Goal: Find specific page/section: Find specific page/section

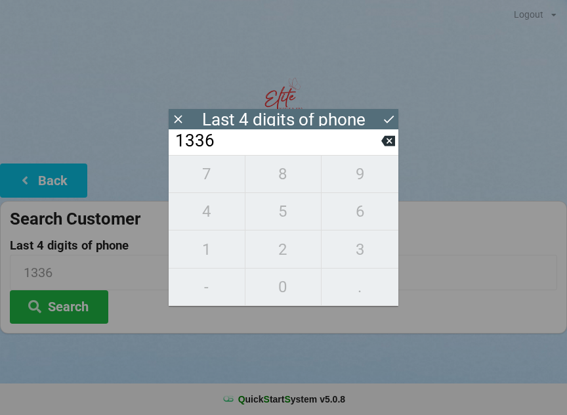
click at [276, 220] on div "7 8 9 4 5 6 1 2 3 - 0 ." at bounding box center [284, 230] width 230 height 151
click at [388, 144] on icon at bounding box center [388, 141] width 14 height 10
click at [387, 144] on icon at bounding box center [388, 141] width 14 height 10
click at [385, 143] on icon at bounding box center [388, 141] width 14 height 10
click at [384, 150] on button at bounding box center [388, 141] width 14 height 18
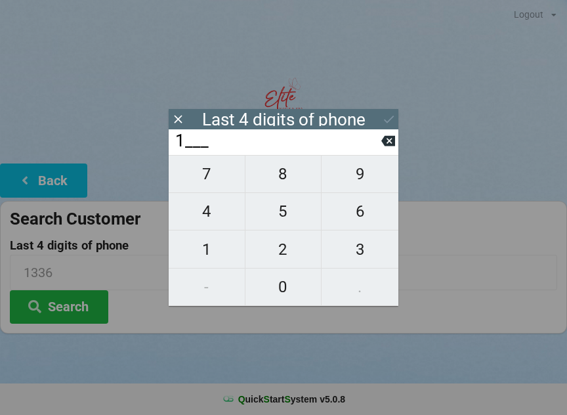
type input "____"
click at [381, 150] on input "____" at bounding box center [277, 141] width 207 height 21
click at [290, 216] on span "5" at bounding box center [283, 212] width 76 height 28
type input "5___"
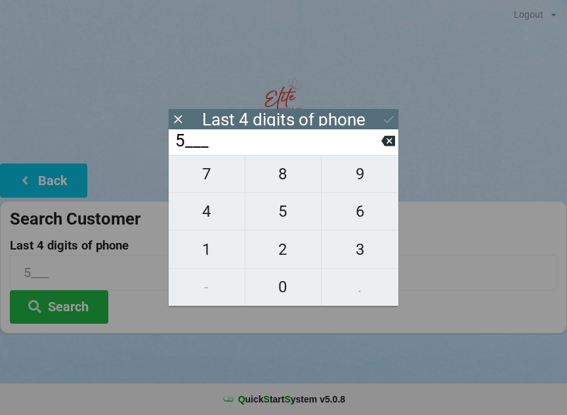
click at [367, 188] on span "9" at bounding box center [360, 174] width 77 height 28
type input "59__"
click at [224, 223] on span "4" at bounding box center [207, 212] width 76 height 28
type input "594_"
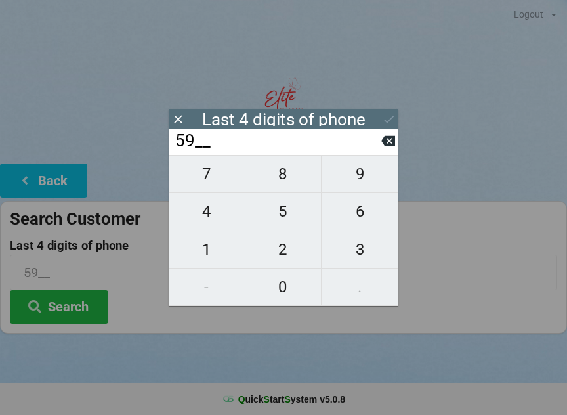
type input "594_"
click at [292, 289] on span "0" at bounding box center [283, 287] width 76 height 28
type input "5940"
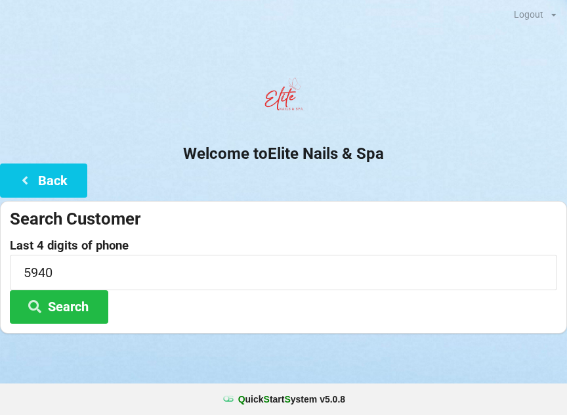
click at [55, 303] on button "Search" at bounding box center [59, 306] width 98 height 33
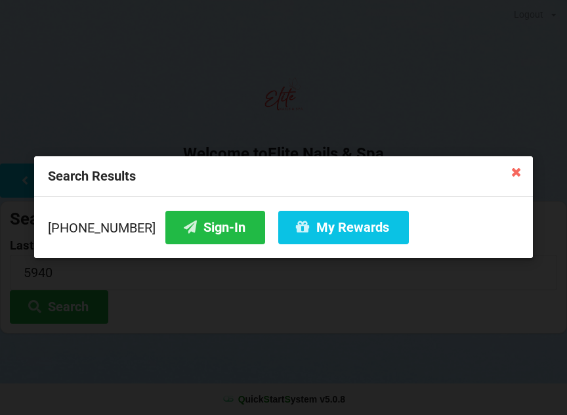
click at [187, 227] on button "Sign-In" at bounding box center [215, 227] width 100 height 33
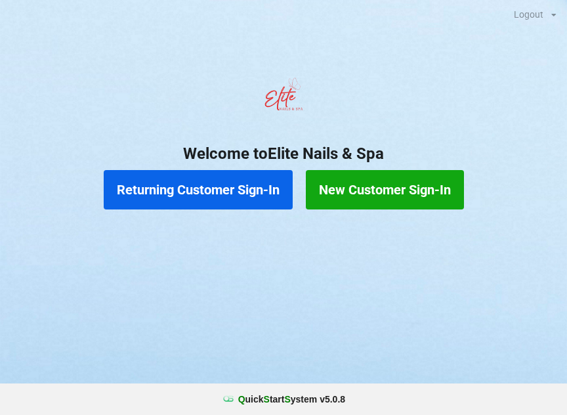
click at [243, 188] on button "Returning Customer Sign-In" at bounding box center [198, 189] width 189 height 39
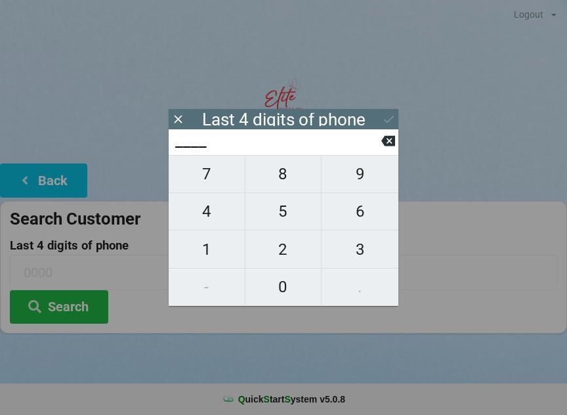
click at [280, 278] on span "0" at bounding box center [283, 287] width 76 height 28
type input "0___"
click at [212, 207] on span "4" at bounding box center [207, 212] width 76 height 28
type input "04__"
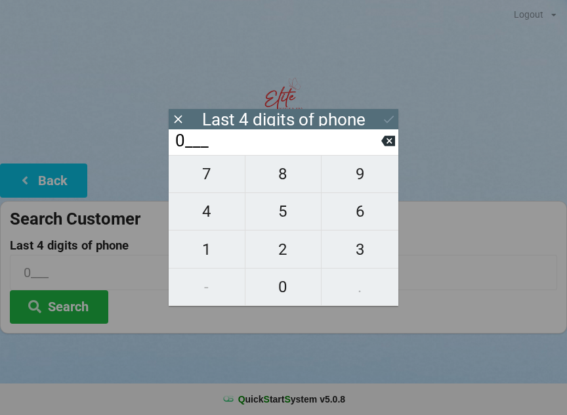
type input "04__"
click at [383, 144] on icon at bounding box center [388, 141] width 14 height 10
click at [375, 150] on input "0___" at bounding box center [277, 141] width 207 height 21
click at [385, 146] on icon at bounding box center [388, 141] width 14 height 10
click at [393, 140] on icon at bounding box center [388, 141] width 14 height 14
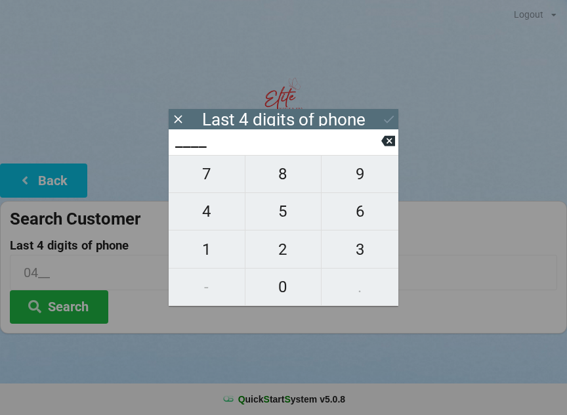
click at [277, 281] on span "0" at bounding box center [283, 287] width 76 height 28
type input "0___"
click at [209, 213] on span "4" at bounding box center [207, 212] width 76 height 28
type input "04__"
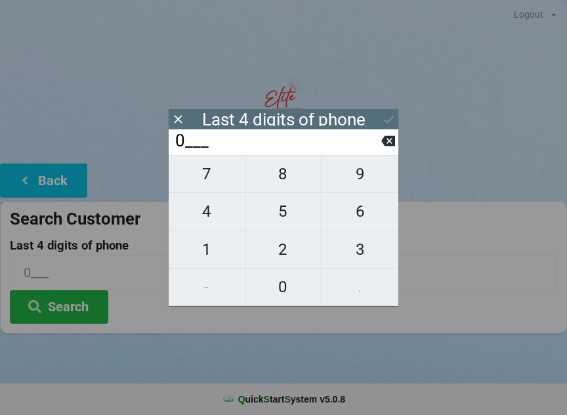
type input "04__"
click at [213, 208] on span "4" at bounding box center [207, 212] width 76 height 28
type input "044_"
click at [207, 252] on span "1" at bounding box center [207, 250] width 76 height 28
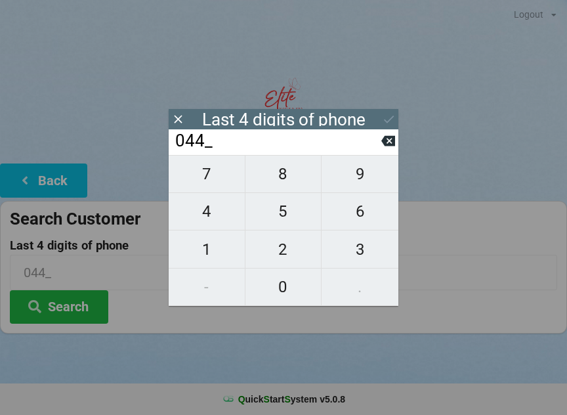
type input "0441"
click at [79, 305] on button "Search" at bounding box center [59, 306] width 98 height 33
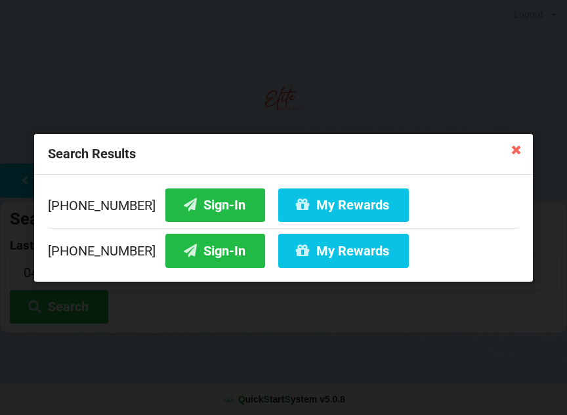
click at [200, 207] on button "Sign-In" at bounding box center [215, 204] width 100 height 33
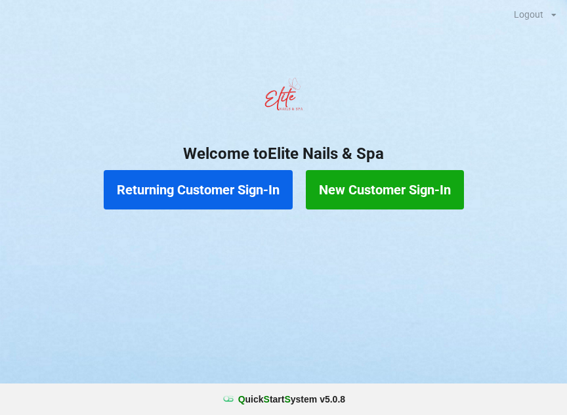
click at [426, 188] on button "New Customer Sign-In" at bounding box center [385, 189] width 158 height 39
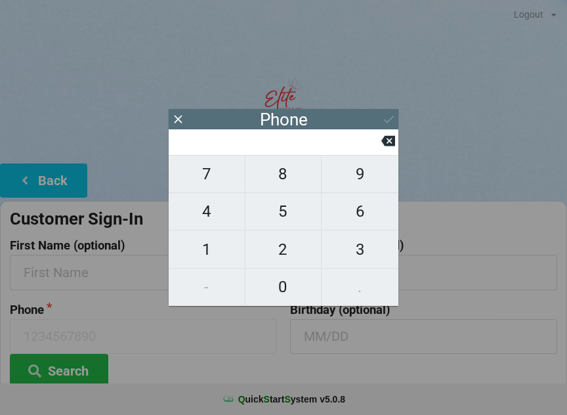
click at [356, 172] on span "9" at bounding box center [360, 174] width 77 height 28
type input "9"
click at [280, 285] on span "0" at bounding box center [283, 287] width 76 height 28
type input "90"
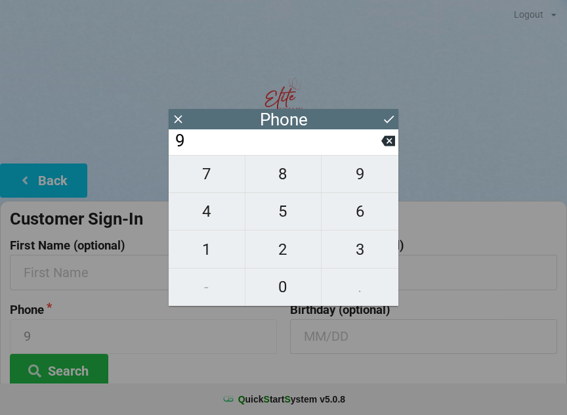
type input "90"
click at [206, 213] on span "4" at bounding box center [207, 212] width 76 height 28
type input "904"
click at [284, 215] on span "5" at bounding box center [283, 212] width 76 height 28
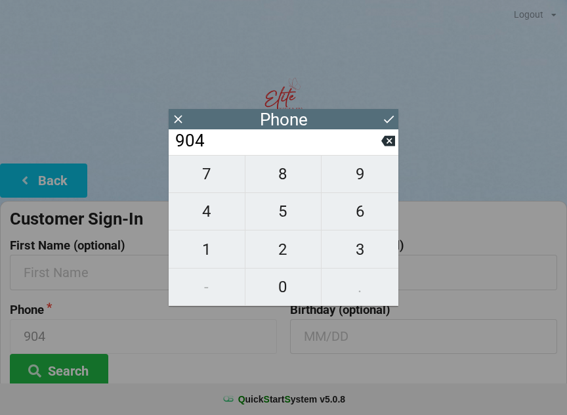
type input "9045"
click at [283, 213] on span "5" at bounding box center [283, 212] width 76 height 28
type input "90455"
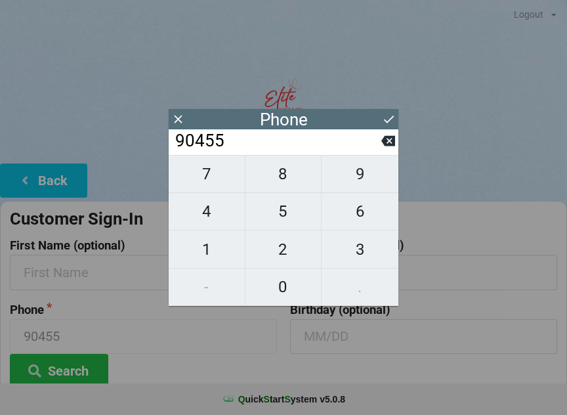
click at [198, 213] on span "4" at bounding box center [207, 212] width 76 height 28
type input "904554"
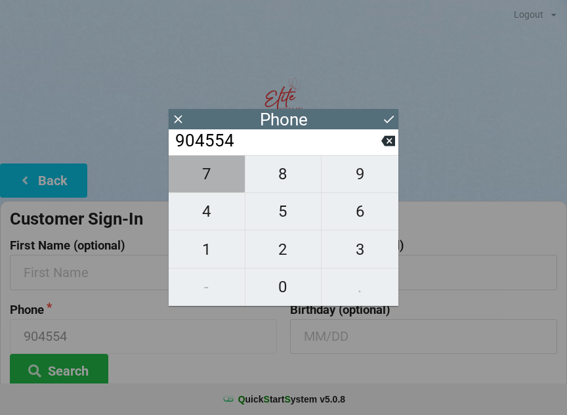
click at [202, 165] on button "7" at bounding box center [207, 174] width 77 height 38
type input "9045547"
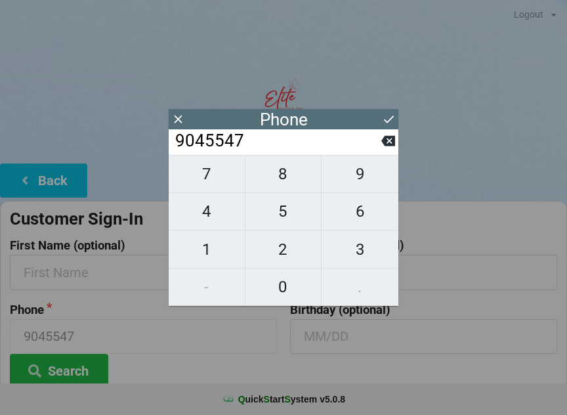
click at [364, 247] on span "3" at bounding box center [360, 250] width 77 height 28
type input "90455473"
click at [285, 210] on span "5" at bounding box center [283, 212] width 76 height 28
type input "904554735"
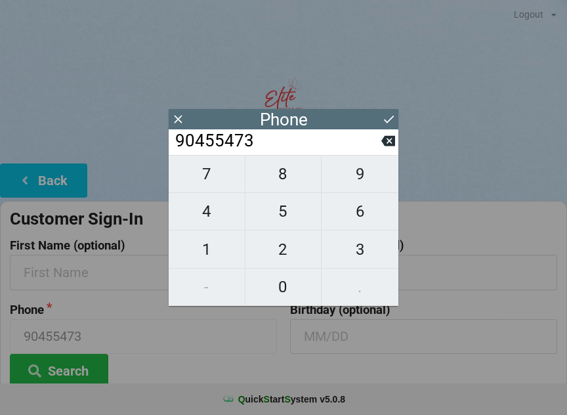
type input "904554735"
click at [283, 181] on span "8" at bounding box center [283, 174] width 76 height 28
type input "9045547358"
click at [391, 110] on button at bounding box center [389, 119] width 14 height 18
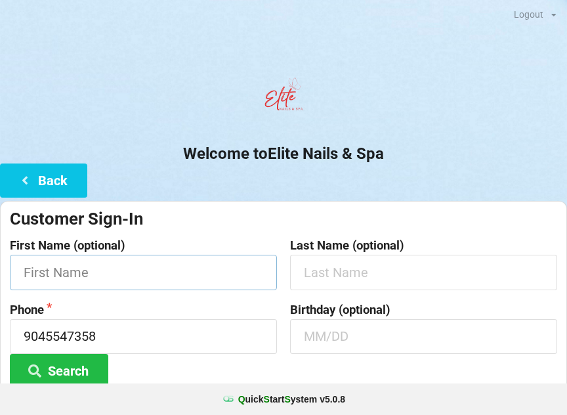
click at [130, 268] on input "text" at bounding box center [143, 272] width 267 height 35
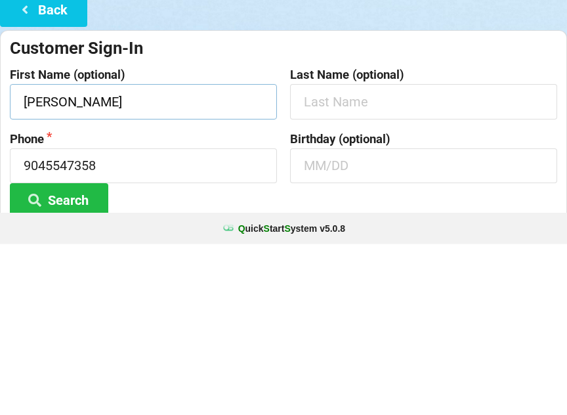
type input "[PERSON_NAME]"
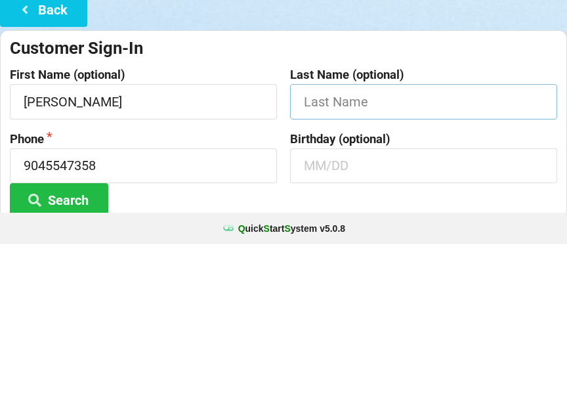
click at [352, 255] on input "text" at bounding box center [423, 272] width 267 height 35
type input "[PERSON_NAME]"
click at [151, 319] on input "9045547358" at bounding box center [143, 336] width 267 height 35
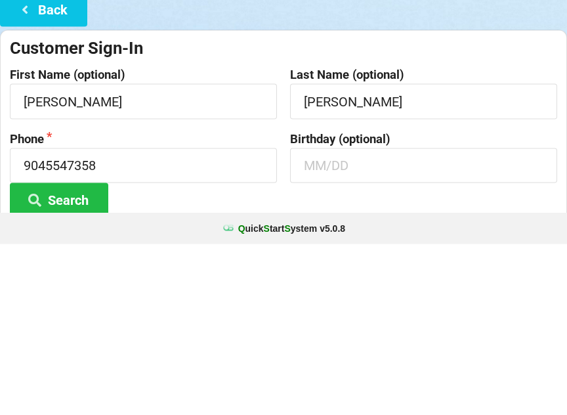
scroll to position [98, 0]
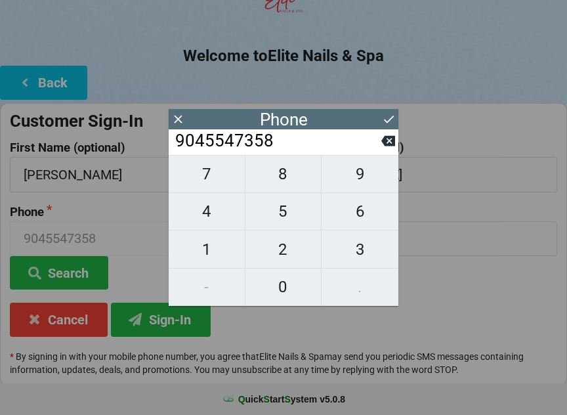
click at [385, 146] on icon at bounding box center [388, 141] width 14 height 10
click at [385, 137] on button at bounding box center [388, 141] width 14 height 18
click at [381, 138] on input "90455473" at bounding box center [277, 141] width 207 height 21
click at [385, 142] on icon at bounding box center [388, 141] width 14 height 10
click at [381, 145] on input "9045547" at bounding box center [277, 141] width 207 height 21
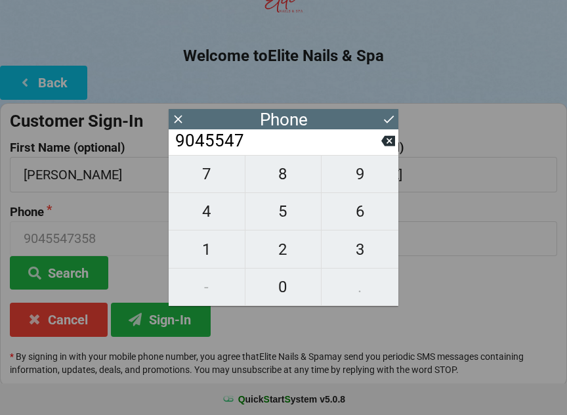
click at [382, 147] on icon at bounding box center [388, 141] width 14 height 14
click at [383, 148] on icon at bounding box center [388, 141] width 14 height 14
click at [385, 146] on icon at bounding box center [388, 141] width 14 height 10
click at [382, 148] on icon at bounding box center [388, 141] width 14 height 14
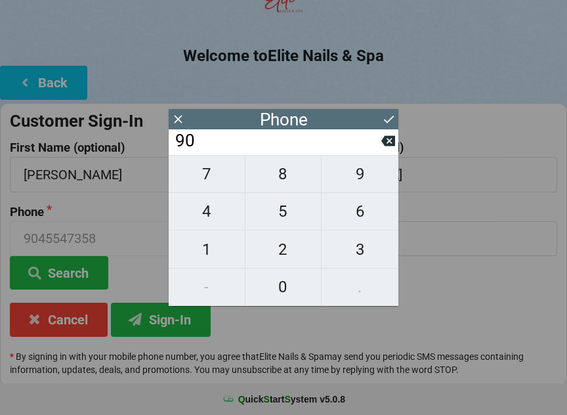
click at [384, 150] on button at bounding box center [388, 141] width 14 height 18
type input "9"
click at [383, 150] on button at bounding box center [388, 141] width 14 height 18
click at [382, 150] on button at bounding box center [388, 141] width 14 height 18
click at [282, 291] on span "0" at bounding box center [283, 287] width 76 height 28
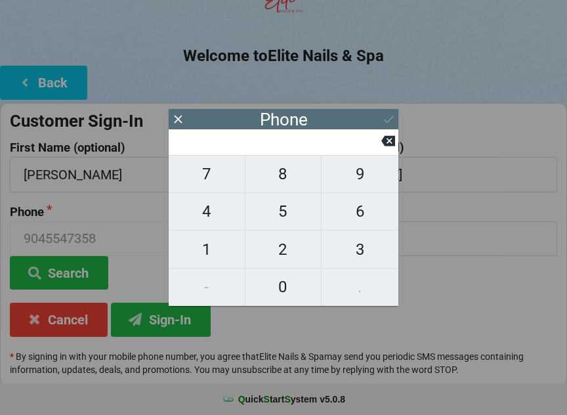
type input "0"
click at [219, 177] on span "7" at bounding box center [207, 174] width 76 height 28
type input "7"
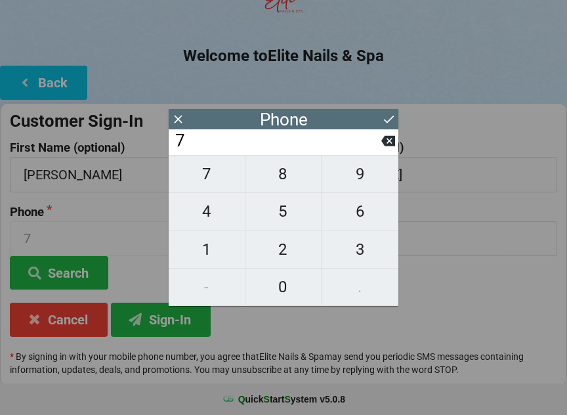
click at [217, 210] on span "4" at bounding box center [207, 212] width 76 height 28
type input "74"
click at [388, 144] on icon at bounding box center [388, 141] width 14 height 14
click at [381, 143] on input "7" at bounding box center [277, 141] width 207 height 21
click at [217, 208] on span "4" at bounding box center [207, 212] width 76 height 28
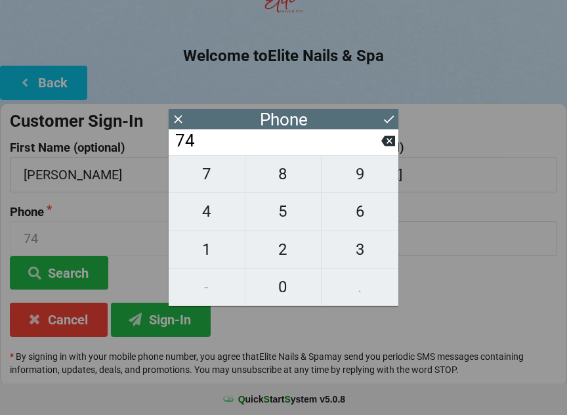
click at [393, 146] on icon at bounding box center [388, 141] width 14 height 10
type input "7"
click at [373, 152] on input "7" at bounding box center [277, 141] width 207 height 21
click at [385, 138] on icon at bounding box center [388, 141] width 14 height 14
click at [203, 209] on span "4" at bounding box center [207, 212] width 76 height 28
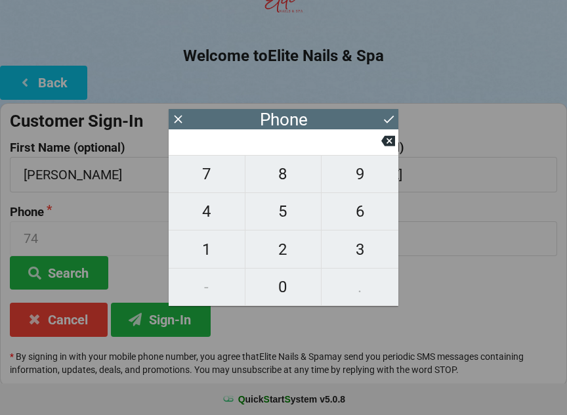
type input "4"
click at [292, 279] on span "0" at bounding box center [283, 287] width 76 height 28
type input "40"
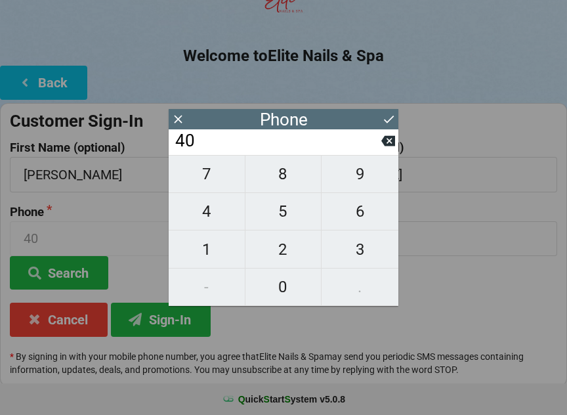
click at [225, 177] on span "7" at bounding box center [207, 174] width 76 height 28
type input "407"
click at [287, 211] on span "5" at bounding box center [283, 212] width 76 height 28
type input "4075"
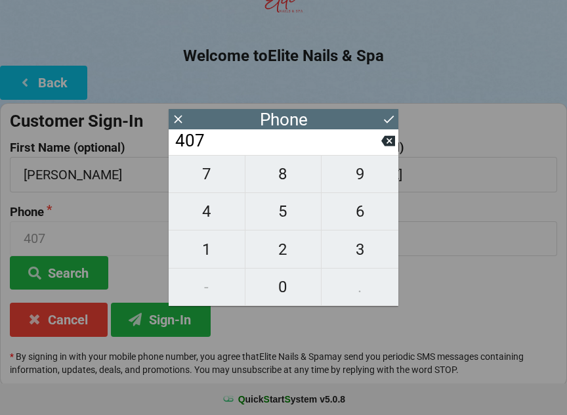
type input "4075"
click at [360, 219] on span "6" at bounding box center [360, 212] width 77 height 28
type input "40756"
click at [365, 184] on span "9" at bounding box center [360, 174] width 77 height 28
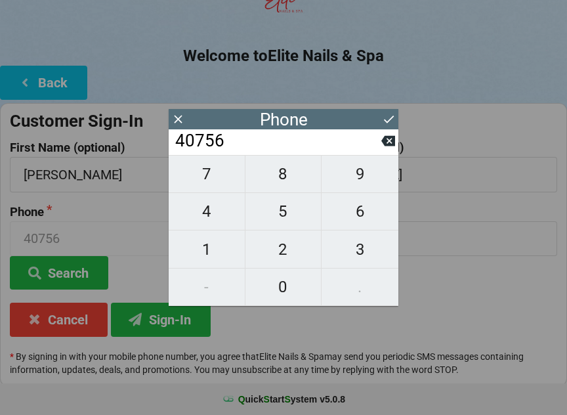
type input "407569"
click at [362, 178] on span "9" at bounding box center [360, 174] width 77 height 28
type input "4075699"
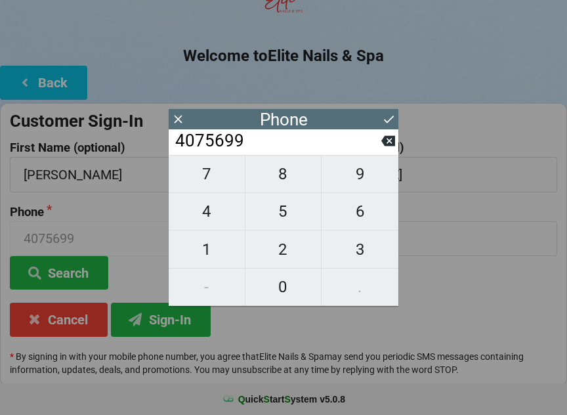
click at [214, 180] on span "7" at bounding box center [207, 174] width 76 height 28
type input "40756997"
click at [283, 183] on span "8" at bounding box center [283, 174] width 76 height 28
type input "407569978"
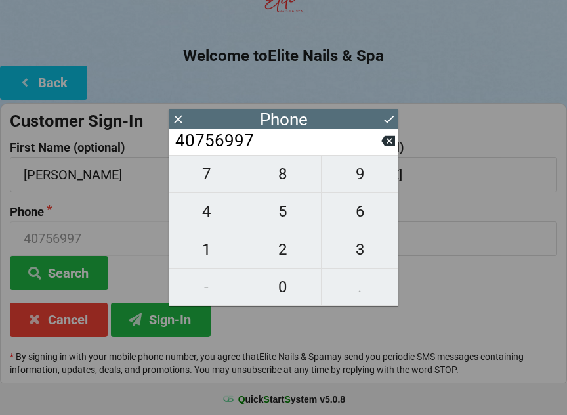
type input "407569978"
click at [356, 217] on span "6" at bounding box center [360, 212] width 77 height 28
type input "4075699786"
click at [387, 116] on icon at bounding box center [389, 119] width 14 height 14
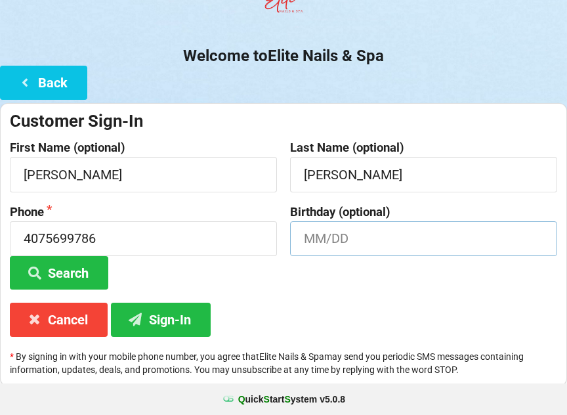
click at [356, 237] on input "text" at bounding box center [423, 238] width 267 height 35
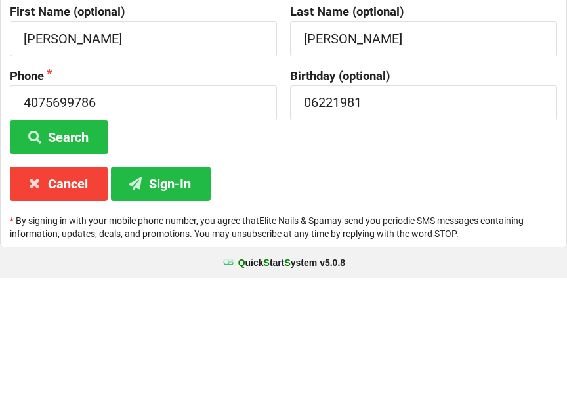
click at [188, 303] on button "Sign-In" at bounding box center [161, 319] width 100 height 33
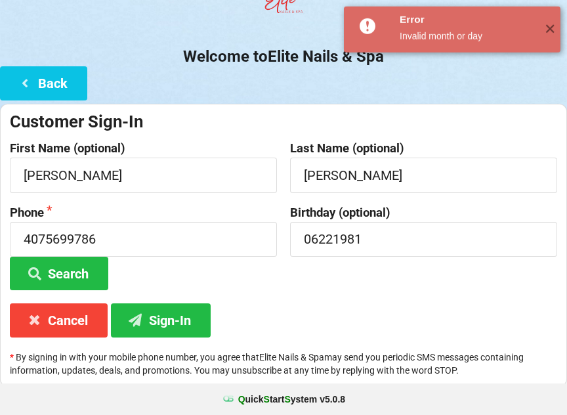
scroll to position [98, 0]
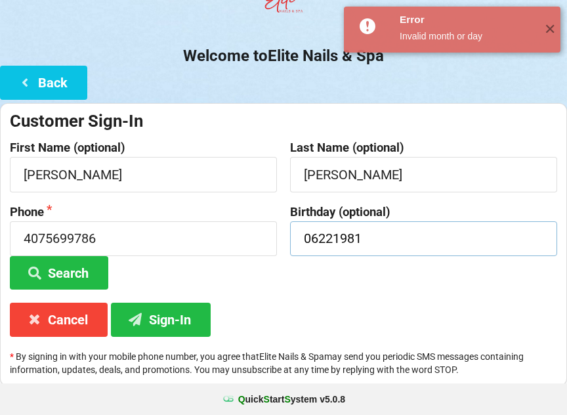
click at [325, 234] on input "06221981" at bounding box center [423, 238] width 267 height 35
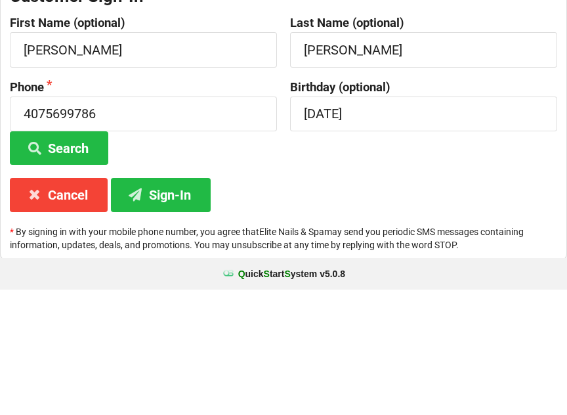
click at [180, 303] on button "Sign-In" at bounding box center [161, 319] width 100 height 33
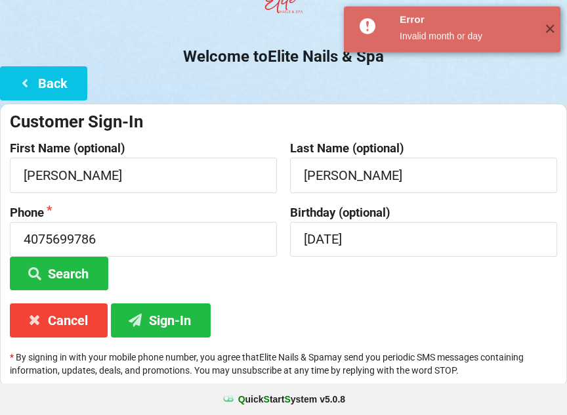
scroll to position [98, 0]
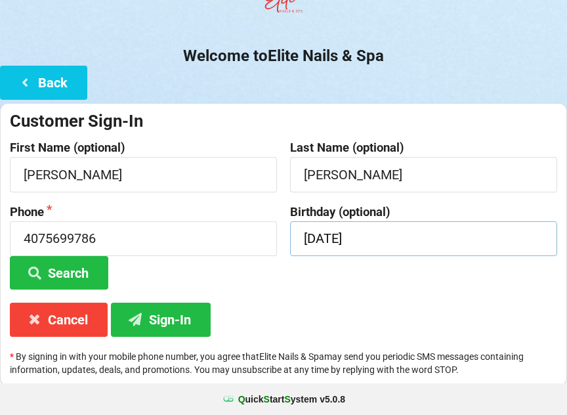
click at [306, 236] on input "[DATE]" at bounding box center [423, 238] width 267 height 35
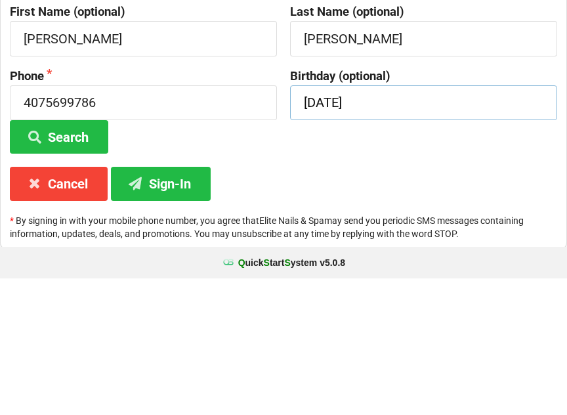
click at [432, 222] on input "[DATE]" at bounding box center [423, 239] width 267 height 35
type input "06/22"
click at [171, 303] on button "Sign-In" at bounding box center [161, 319] width 100 height 33
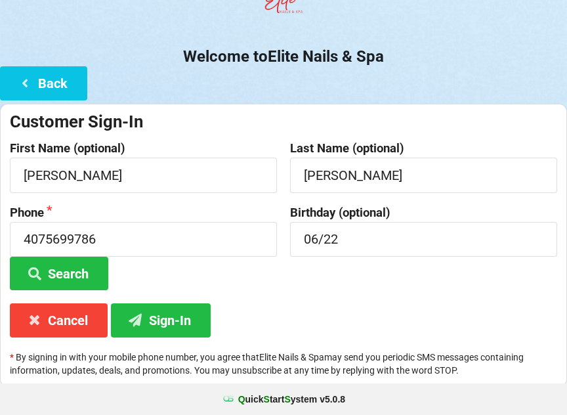
scroll to position [98, 0]
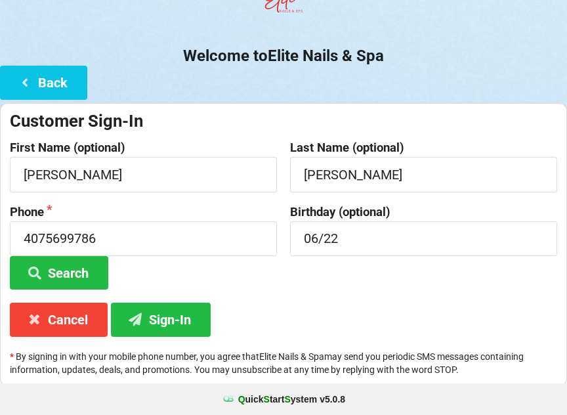
click at [172, 312] on button "Sign-In" at bounding box center [161, 319] width 100 height 33
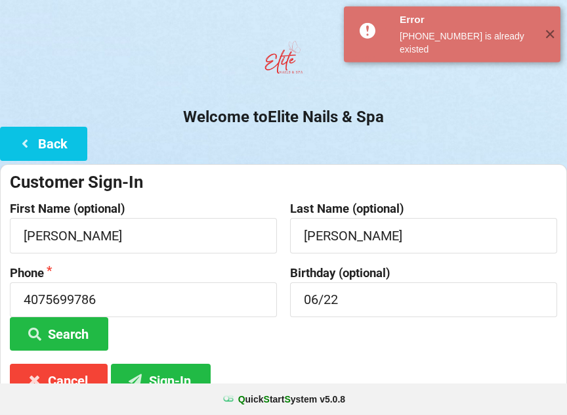
scroll to position [37, 0]
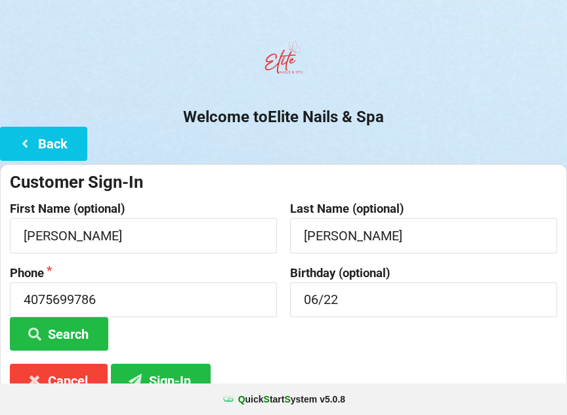
click at [53, 144] on button "Back" at bounding box center [43, 143] width 87 height 33
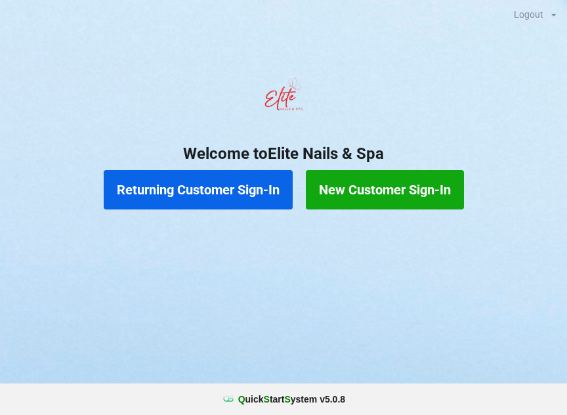
scroll to position [0, 0]
click at [381, 191] on button "New Customer Sign-In" at bounding box center [385, 189] width 158 height 39
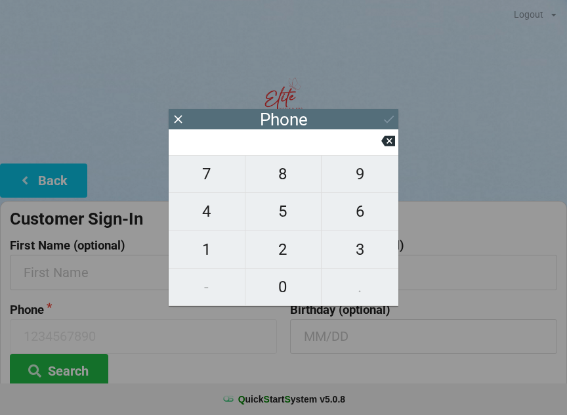
click at [184, 117] on icon at bounding box center [178, 119] width 14 height 14
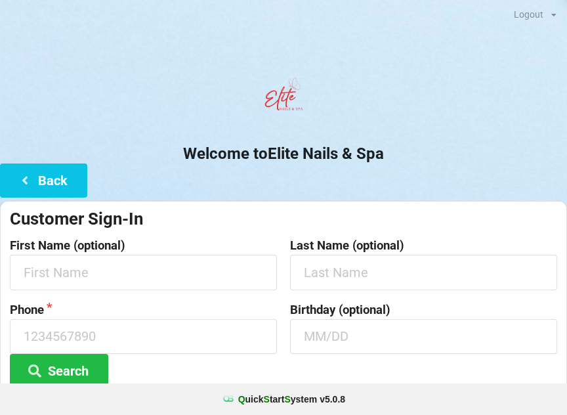
click at [64, 179] on button "Back" at bounding box center [43, 179] width 87 height 33
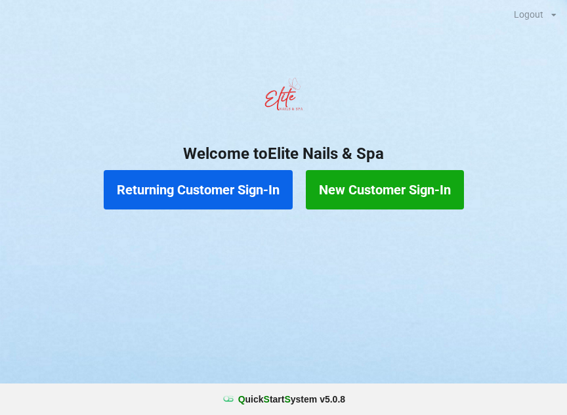
click at [203, 184] on button "Returning Customer Sign-In" at bounding box center [198, 189] width 189 height 39
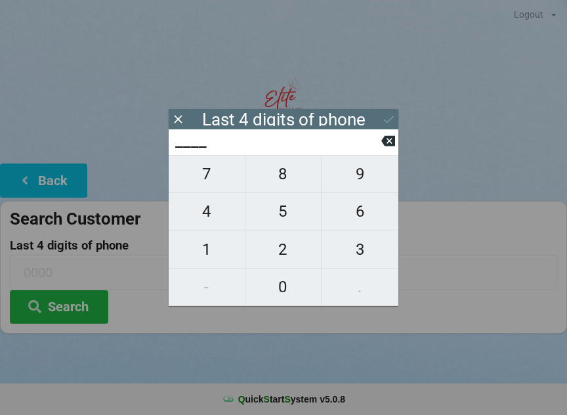
click at [373, 180] on span "9" at bounding box center [360, 174] width 77 height 28
type input "9___"
click at [226, 185] on span "7" at bounding box center [207, 174] width 76 height 28
type input "97__"
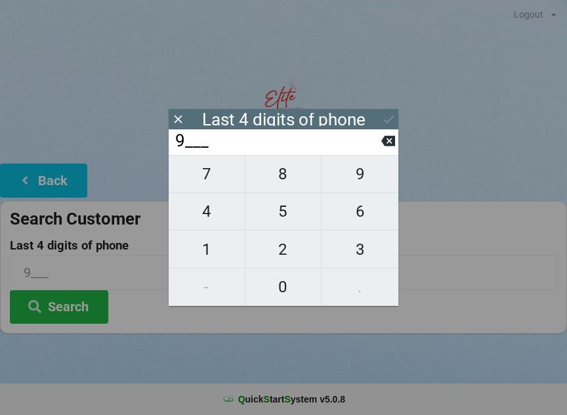
type input "97__"
click at [292, 179] on span "8" at bounding box center [283, 174] width 76 height 28
type input "978_"
click at [362, 216] on span "6" at bounding box center [360, 212] width 77 height 28
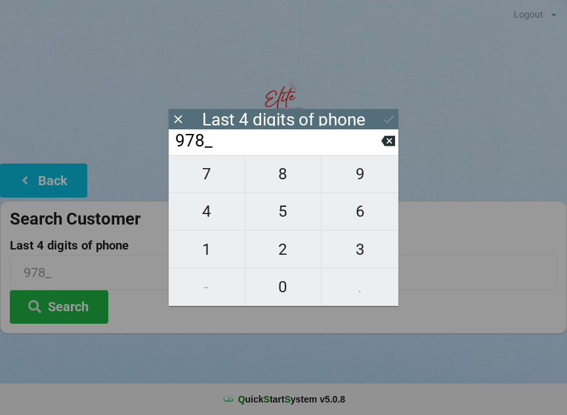
type input "9786"
click at [63, 304] on button "Search" at bounding box center [59, 306] width 98 height 33
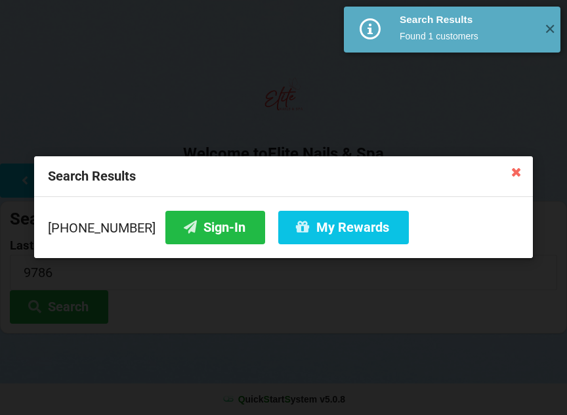
click at [192, 235] on button "Sign-In" at bounding box center [215, 227] width 100 height 33
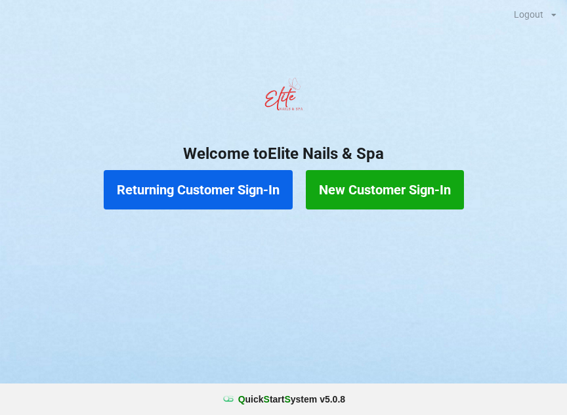
click at [373, 188] on button "New Customer Sign-In" at bounding box center [385, 189] width 158 height 39
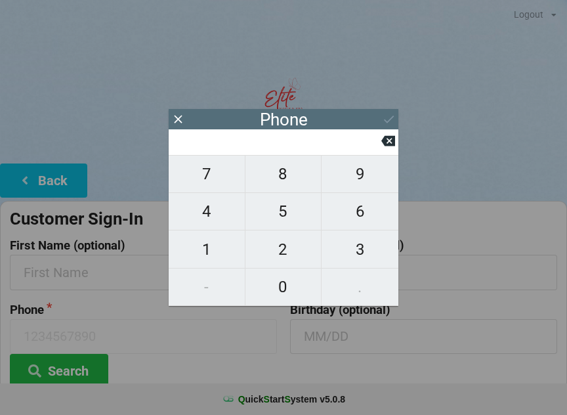
click at [204, 219] on span "4" at bounding box center [207, 212] width 76 height 28
type input "4"
click at [278, 291] on span "0" at bounding box center [283, 287] width 76 height 28
type input "40"
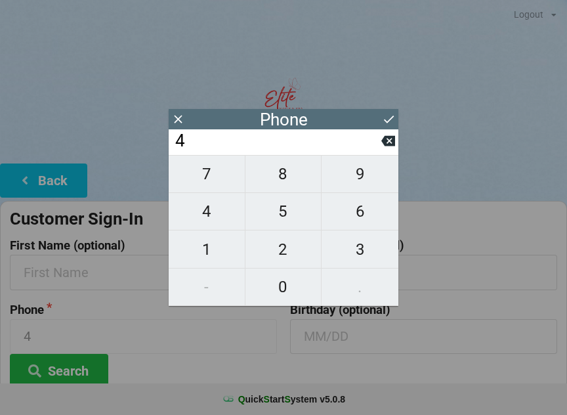
type input "40"
click at [211, 180] on span "7" at bounding box center [207, 174] width 76 height 28
type input "407"
click at [278, 248] on span "2" at bounding box center [283, 250] width 76 height 28
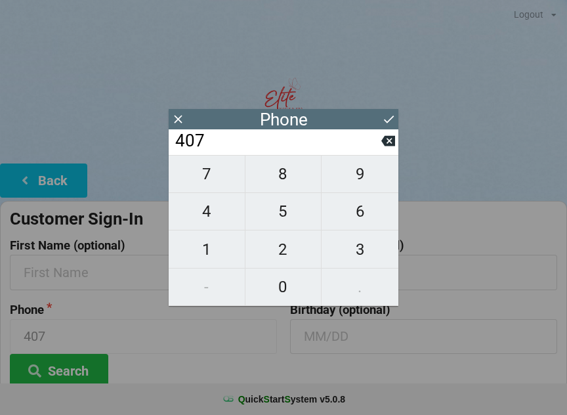
type input "4072"
click at [282, 217] on span "5" at bounding box center [283, 212] width 76 height 28
type input "40725"
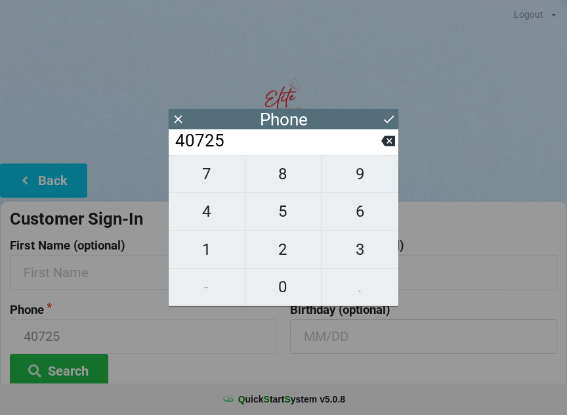
click at [282, 252] on span "2" at bounding box center [283, 250] width 76 height 28
type input "407252"
click at [349, 177] on span "9" at bounding box center [360, 174] width 77 height 28
type input "4072529"
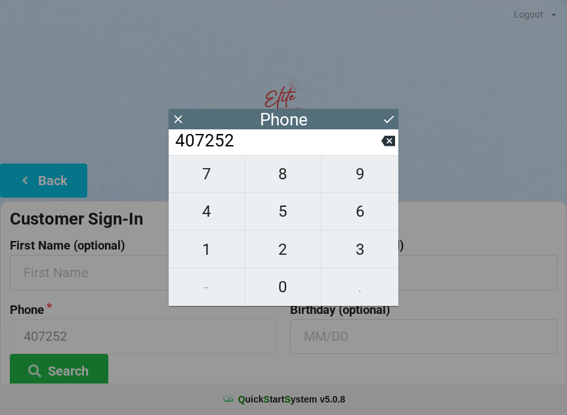
type input "4072529"
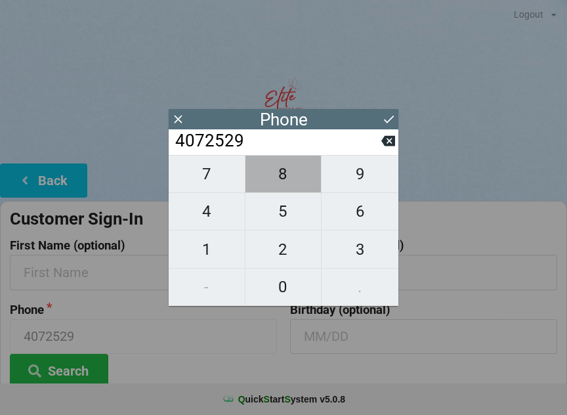
click at [288, 180] on span "8" at bounding box center [283, 174] width 76 height 28
type input "40725298"
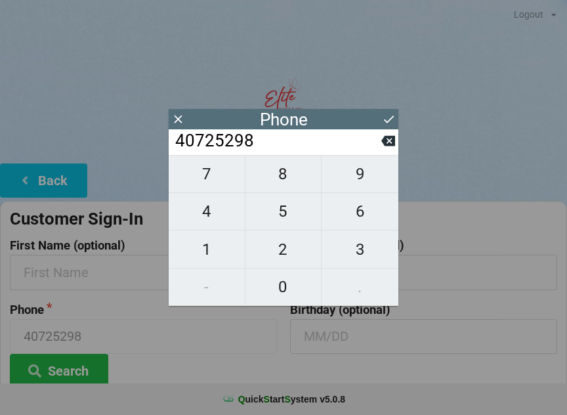
click at [294, 282] on span "0" at bounding box center [283, 287] width 76 height 28
type input "407252980"
click at [360, 240] on span "3" at bounding box center [360, 250] width 77 height 28
type input "4072529803"
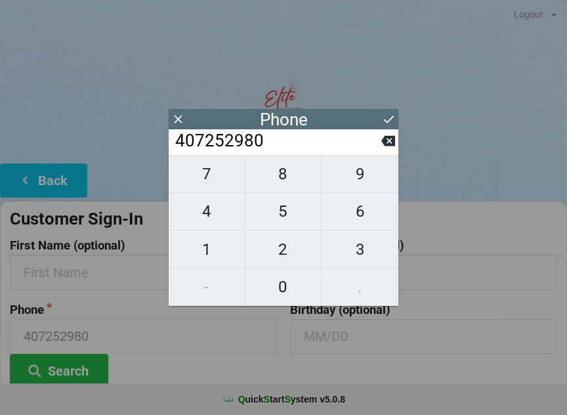
type input "4072529803"
click at [389, 117] on icon at bounding box center [389, 119] width 14 height 14
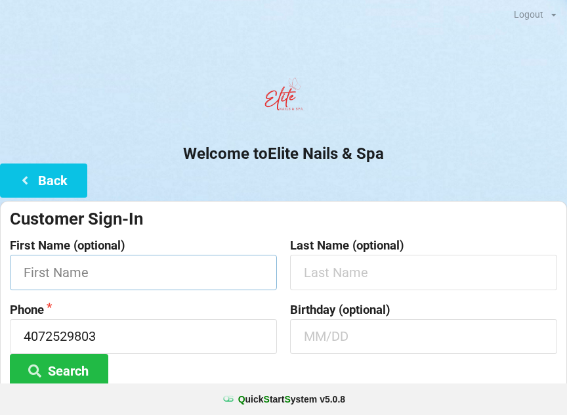
click at [119, 269] on input "text" at bounding box center [143, 272] width 267 height 35
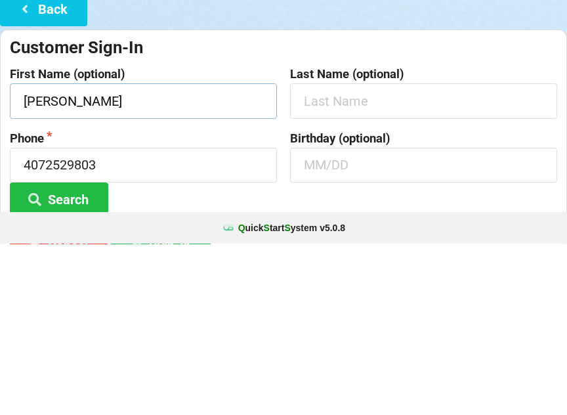
type input "[PERSON_NAME]"
click at [324, 319] on input "text" at bounding box center [423, 336] width 267 height 35
click at [80, 354] on button "Search" at bounding box center [59, 370] width 98 height 33
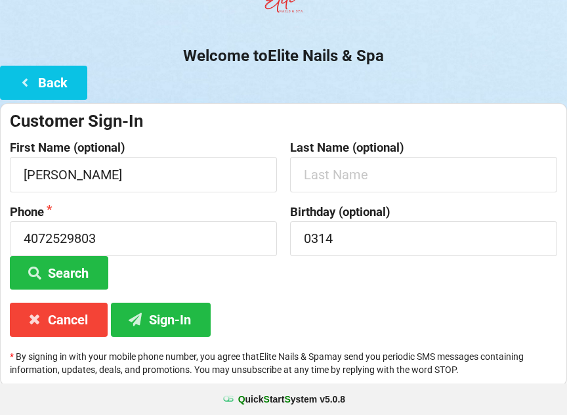
click at [149, 310] on button "Sign-In" at bounding box center [161, 319] width 100 height 33
click at [356, 234] on input "0314" at bounding box center [423, 238] width 267 height 35
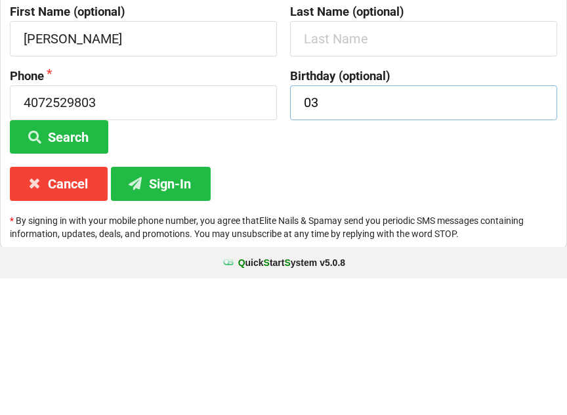
type input "0"
type input "03/14"
click at [75, 257] on button "Search" at bounding box center [59, 273] width 98 height 33
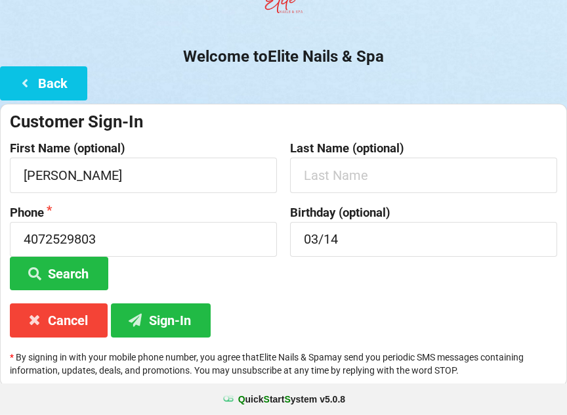
click at [163, 331] on button "Sign-In" at bounding box center [161, 319] width 100 height 33
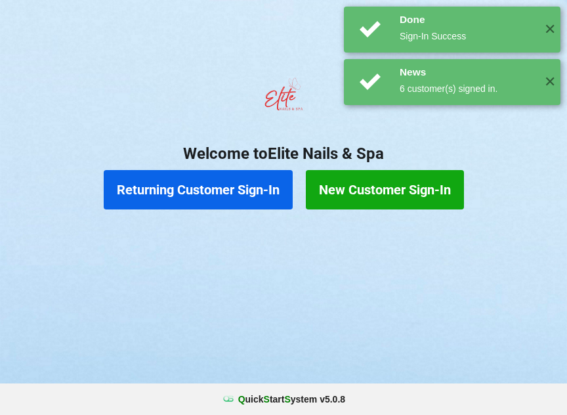
scroll to position [0, 0]
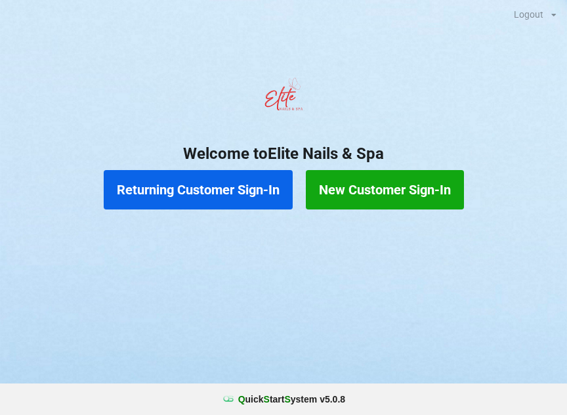
click at [215, 180] on button "Returning Customer Sign-In" at bounding box center [198, 189] width 189 height 39
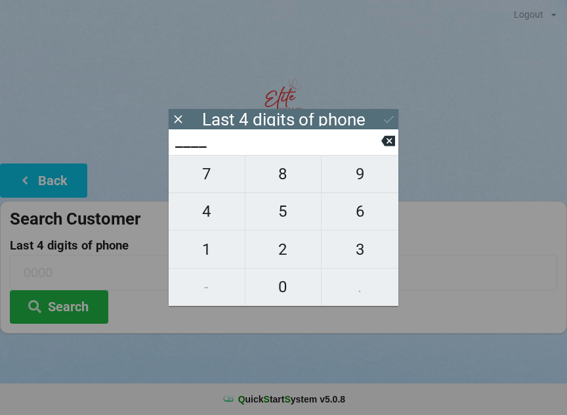
click at [226, 213] on span "4" at bounding box center [207, 212] width 76 height 28
type input "4___"
click at [360, 251] on span "3" at bounding box center [360, 250] width 77 height 28
type input "43__"
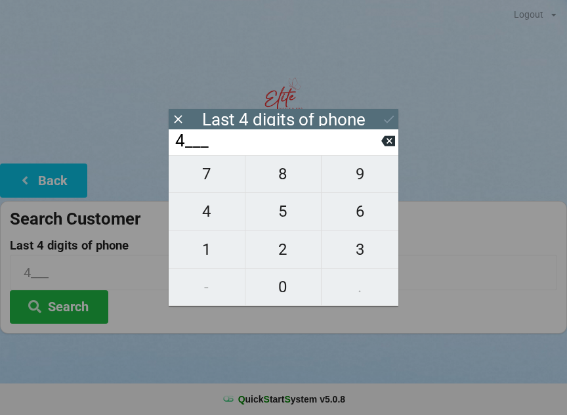
type input "43__"
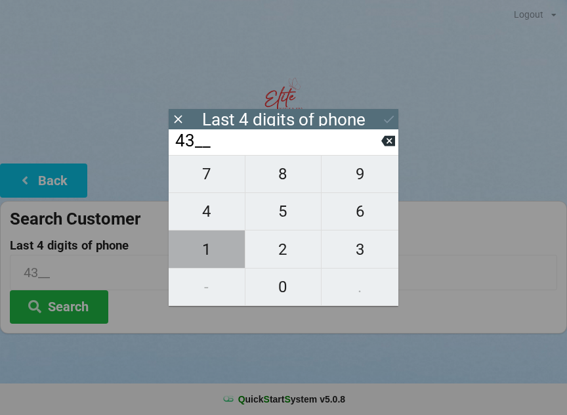
click at [227, 249] on span "1" at bounding box center [207, 250] width 76 height 28
type input "431_"
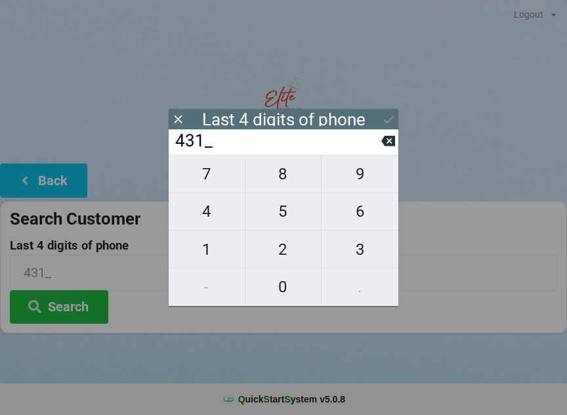
click at [216, 171] on span "7" at bounding box center [207, 174] width 76 height 28
type input "4317"
click at [390, 118] on icon at bounding box center [389, 119] width 14 height 14
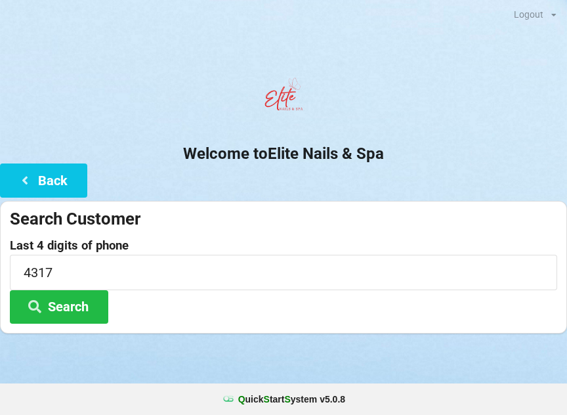
click at [83, 301] on button "Search" at bounding box center [59, 306] width 98 height 33
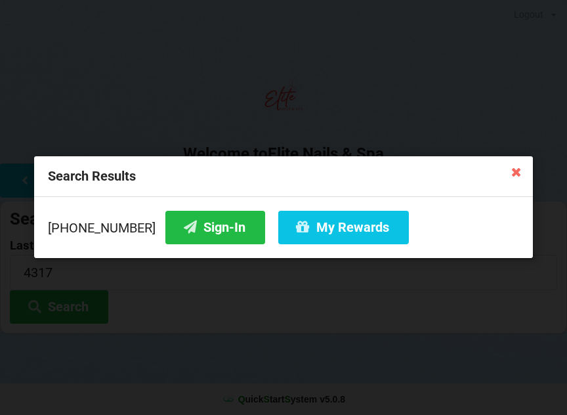
click at [192, 222] on button "Sign-In" at bounding box center [215, 227] width 100 height 33
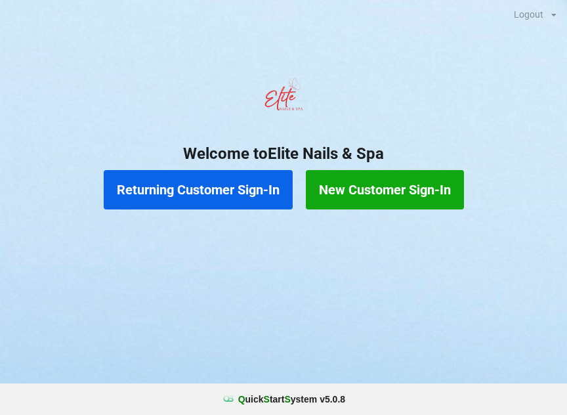
click at [231, 187] on button "Returning Customer Sign-In" at bounding box center [198, 189] width 189 height 39
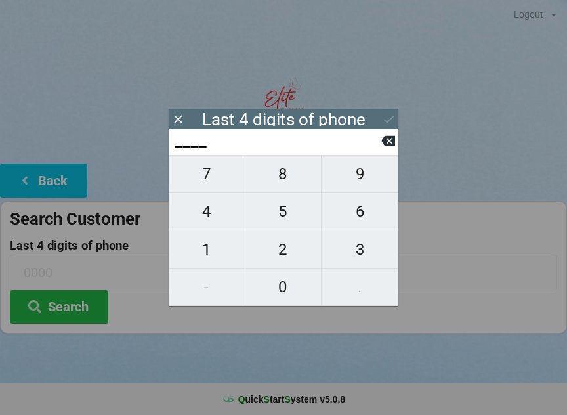
click at [362, 210] on span "6" at bounding box center [360, 212] width 77 height 28
type input "6___"
click at [385, 140] on icon at bounding box center [388, 141] width 14 height 10
click at [207, 247] on span "1" at bounding box center [207, 250] width 76 height 28
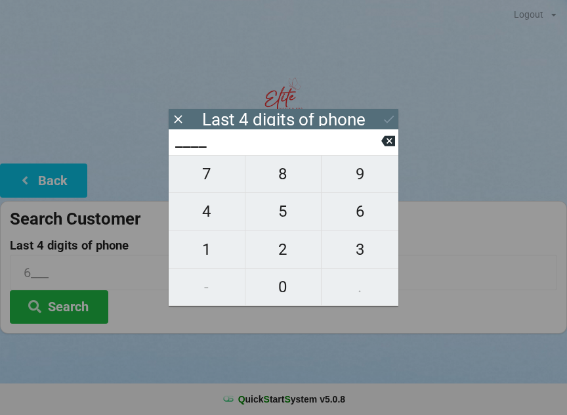
type input "1___"
click at [291, 205] on span "5" at bounding box center [283, 212] width 76 height 28
type input "15__"
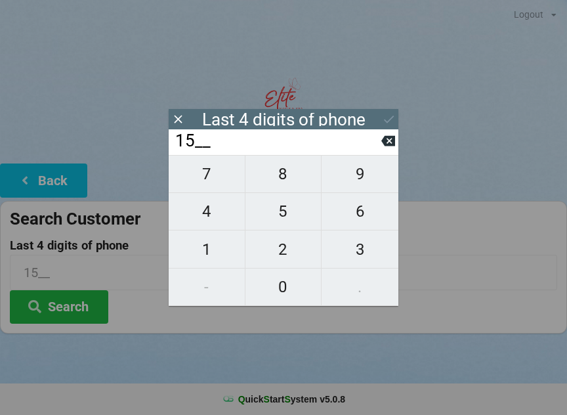
click at [291, 205] on span "5" at bounding box center [283, 212] width 76 height 28
type input "155_"
click at [285, 285] on span "0" at bounding box center [283, 287] width 76 height 28
type input "1550"
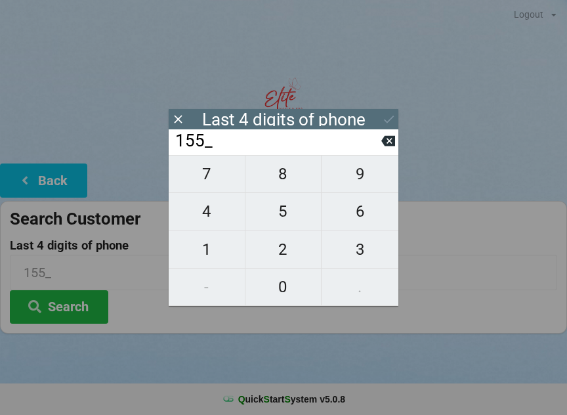
type input "1550"
click at [283, 150] on input "1550" at bounding box center [277, 141] width 207 height 21
click at [294, 152] on input "1550" at bounding box center [277, 141] width 207 height 21
click at [175, 122] on icon at bounding box center [178, 119] width 8 height 8
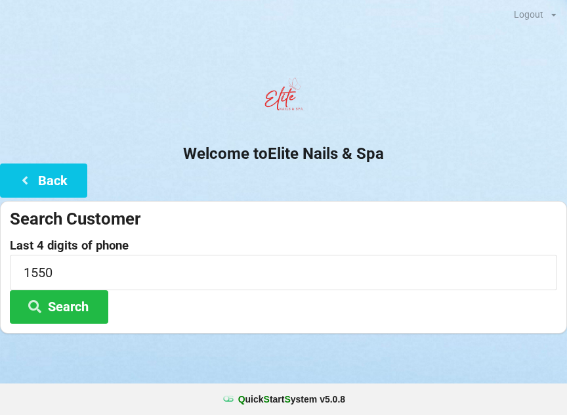
click at [74, 307] on button "Search" at bounding box center [59, 306] width 98 height 33
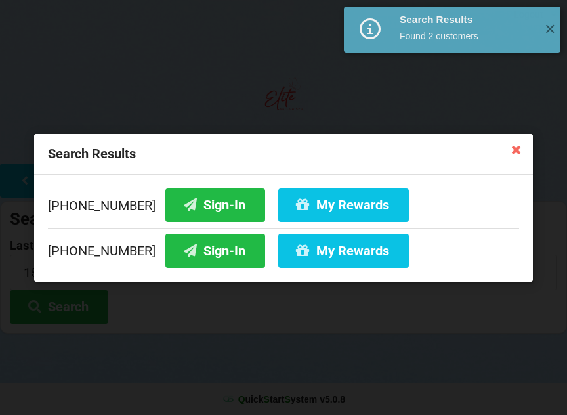
click at [199, 208] on button "Sign-In" at bounding box center [215, 204] width 100 height 33
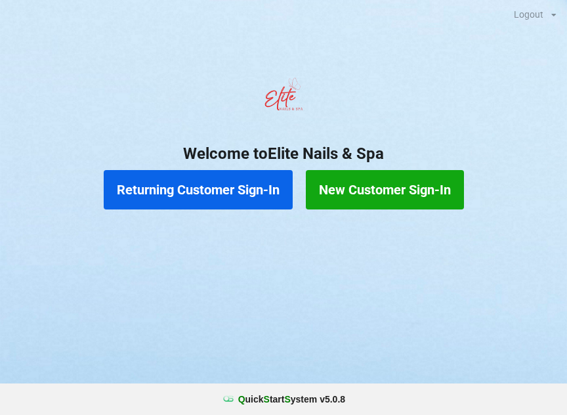
click at [215, 200] on button "Returning Customer Sign-In" at bounding box center [198, 189] width 189 height 39
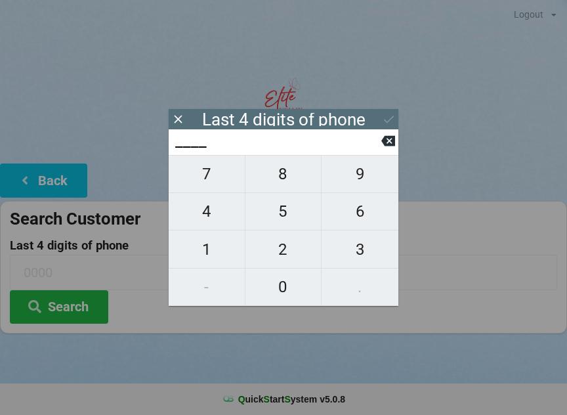
click at [371, 219] on span "6" at bounding box center [360, 212] width 77 height 28
type input "6___"
click at [291, 217] on span "5" at bounding box center [283, 212] width 76 height 28
type input "65__"
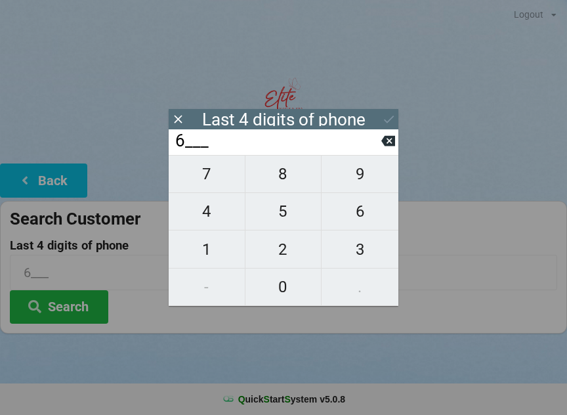
type input "65__"
click at [374, 257] on span "3" at bounding box center [360, 250] width 77 height 28
type input "653_"
click at [367, 188] on span "9" at bounding box center [360, 174] width 77 height 28
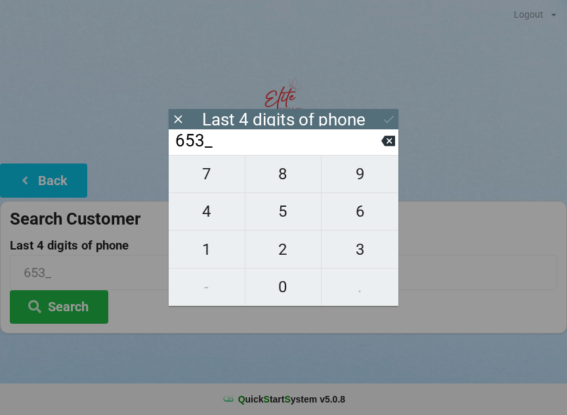
type input "6539"
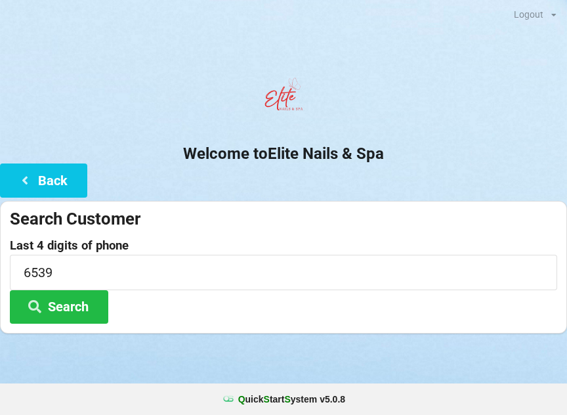
click at [78, 292] on button "Search" at bounding box center [59, 306] width 98 height 33
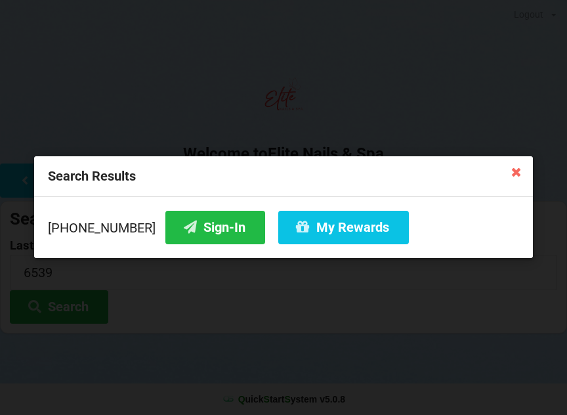
click at [203, 227] on button "Sign-In" at bounding box center [215, 227] width 100 height 33
